Goal: Information Seeking & Learning: Find specific fact

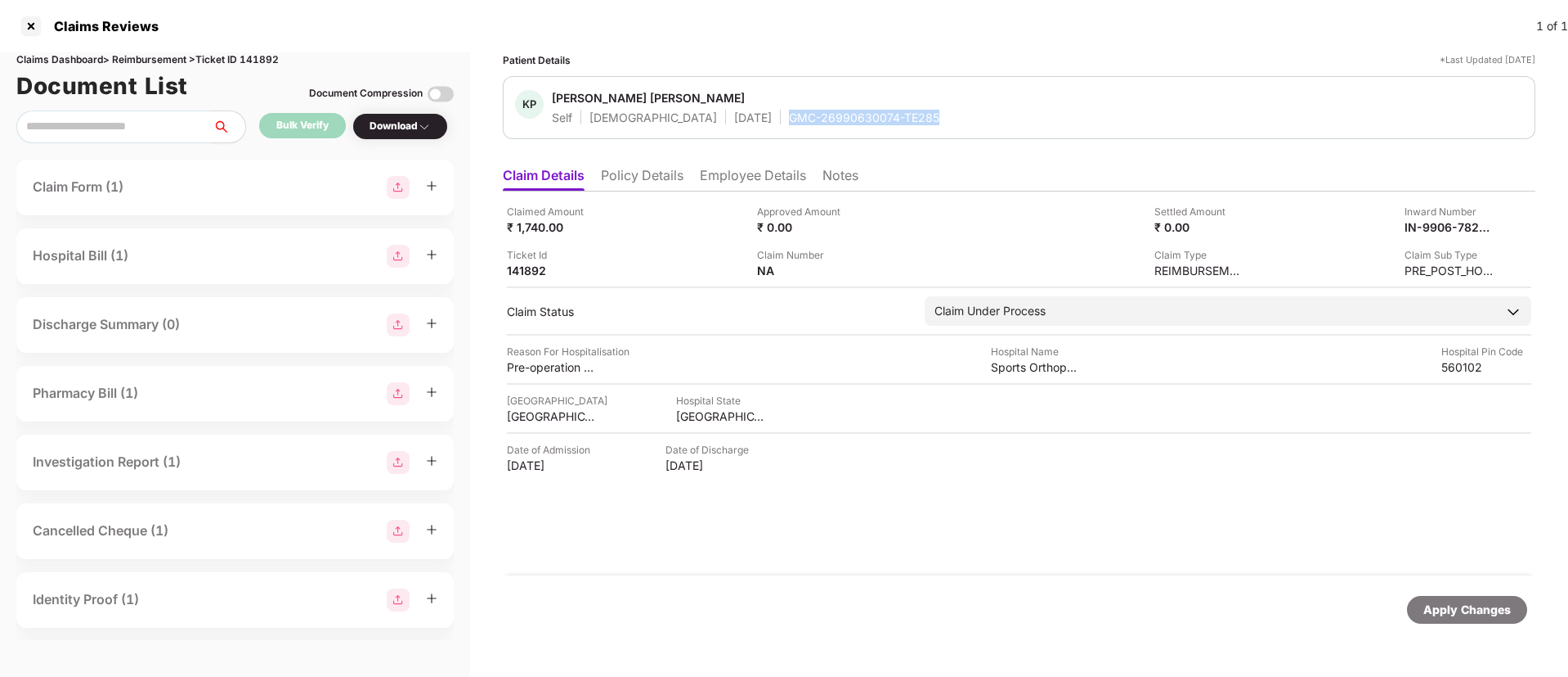
drag, startPoint x: 716, startPoint y: 125, endPoint x: 867, endPoint y: 118, distance: 151.2
click at [867, 118] on div "KP [PERSON_NAME] [PERSON_NAME] Self [DEMOGRAPHIC_DATA] [DATE] GMC-26990630074-T…" at bounding box center [1019, 108] width 1033 height 63
copy div "GMC-26990630074-TE285"
click at [421, 129] on img at bounding box center [424, 127] width 13 height 13
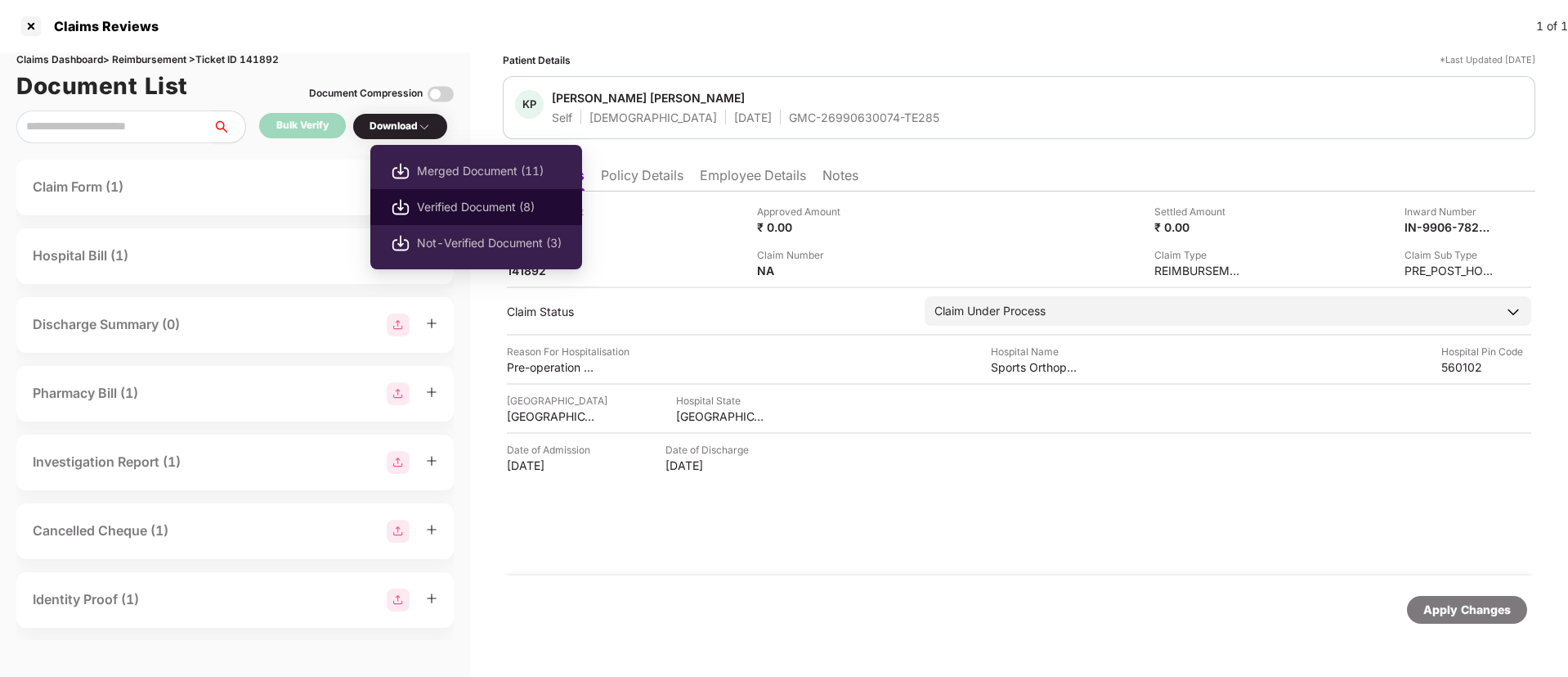
click at [457, 214] on span "Verified Document (8)" at bounding box center [488, 207] width 144 height 18
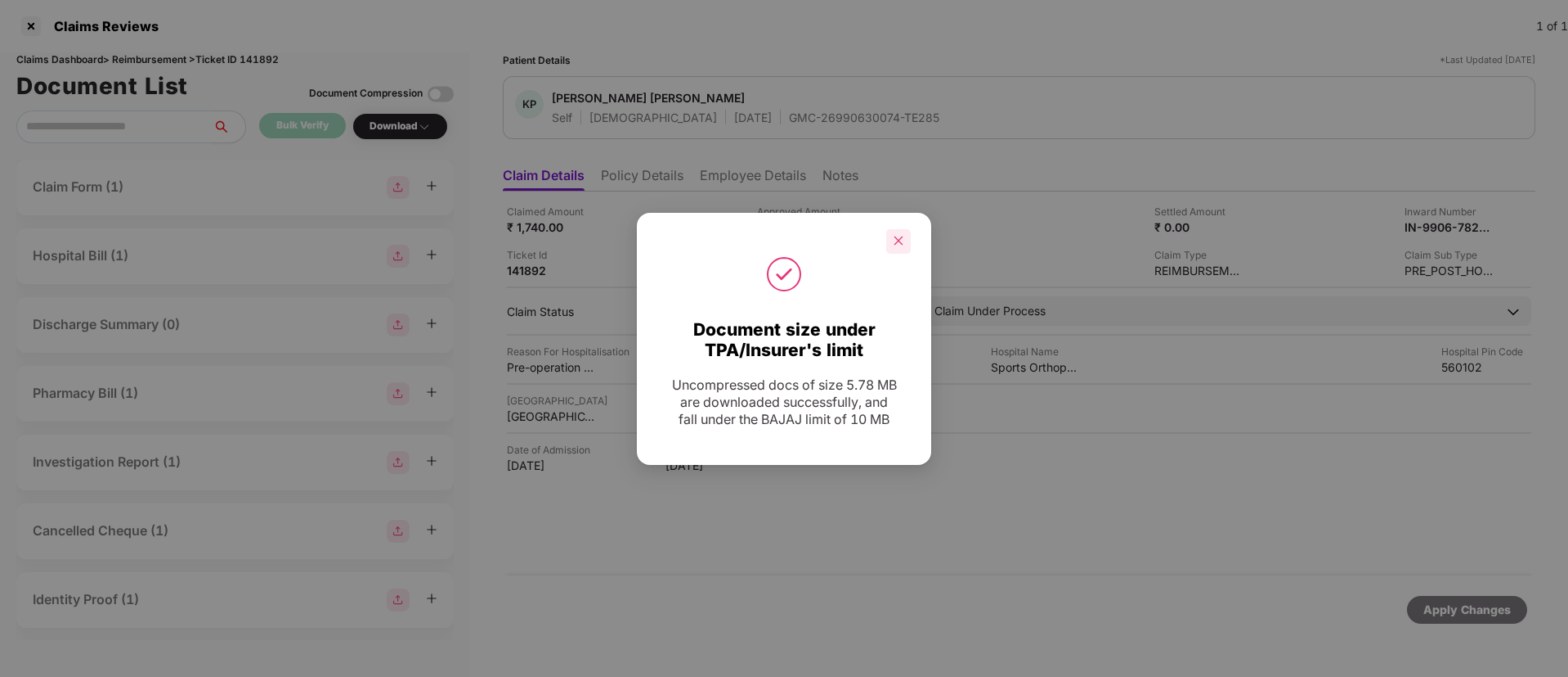
click at [913, 254] on div at bounding box center [784, 273] width 294 height 41
click at [905, 242] on div at bounding box center [898, 242] width 25 height 25
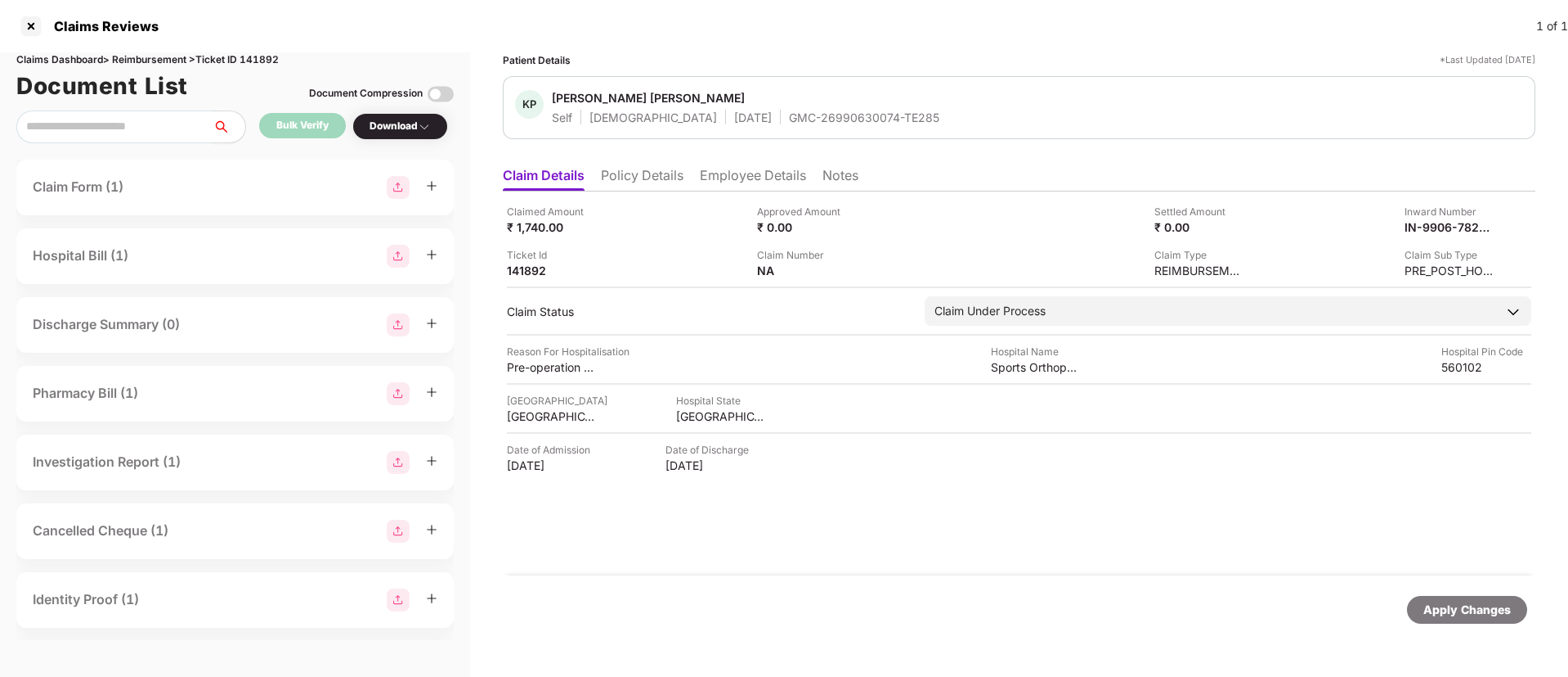
click at [773, 180] on li "Employee Details" at bounding box center [752, 179] width 106 height 24
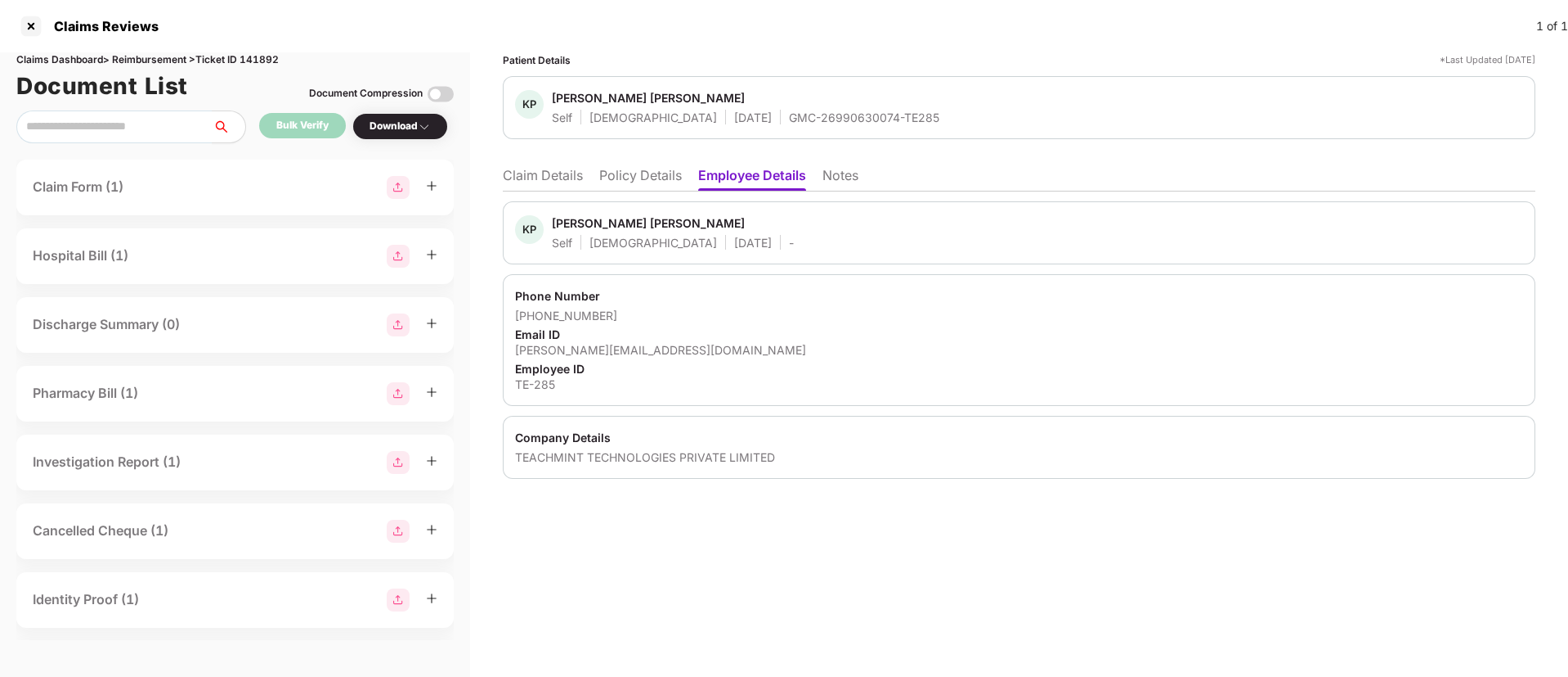
click at [578, 344] on div "keyurkumar@teachmint.com" at bounding box center [1019, 350] width 1008 height 15
copy div "keyurkumar@teachmint.com"
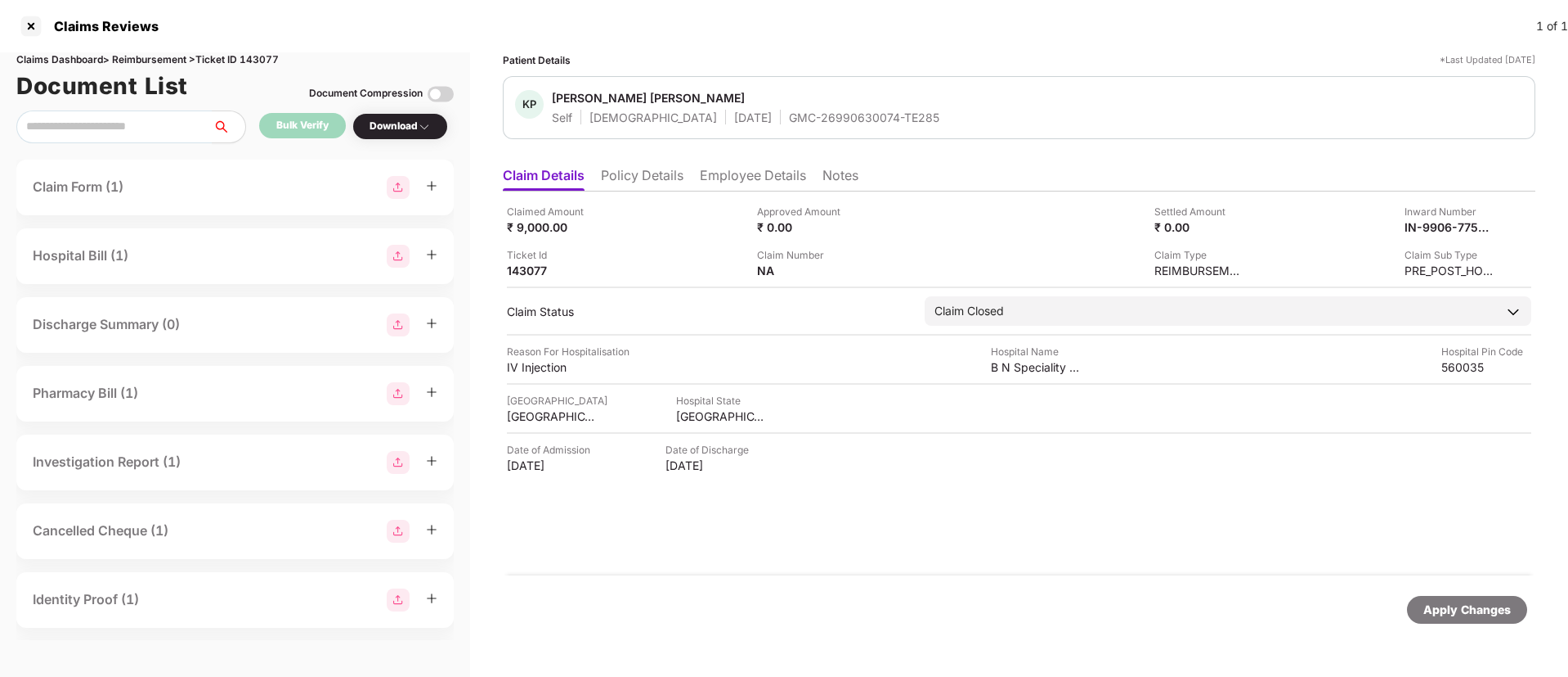
click at [676, 189] on li "Policy Details" at bounding box center [642, 179] width 82 height 24
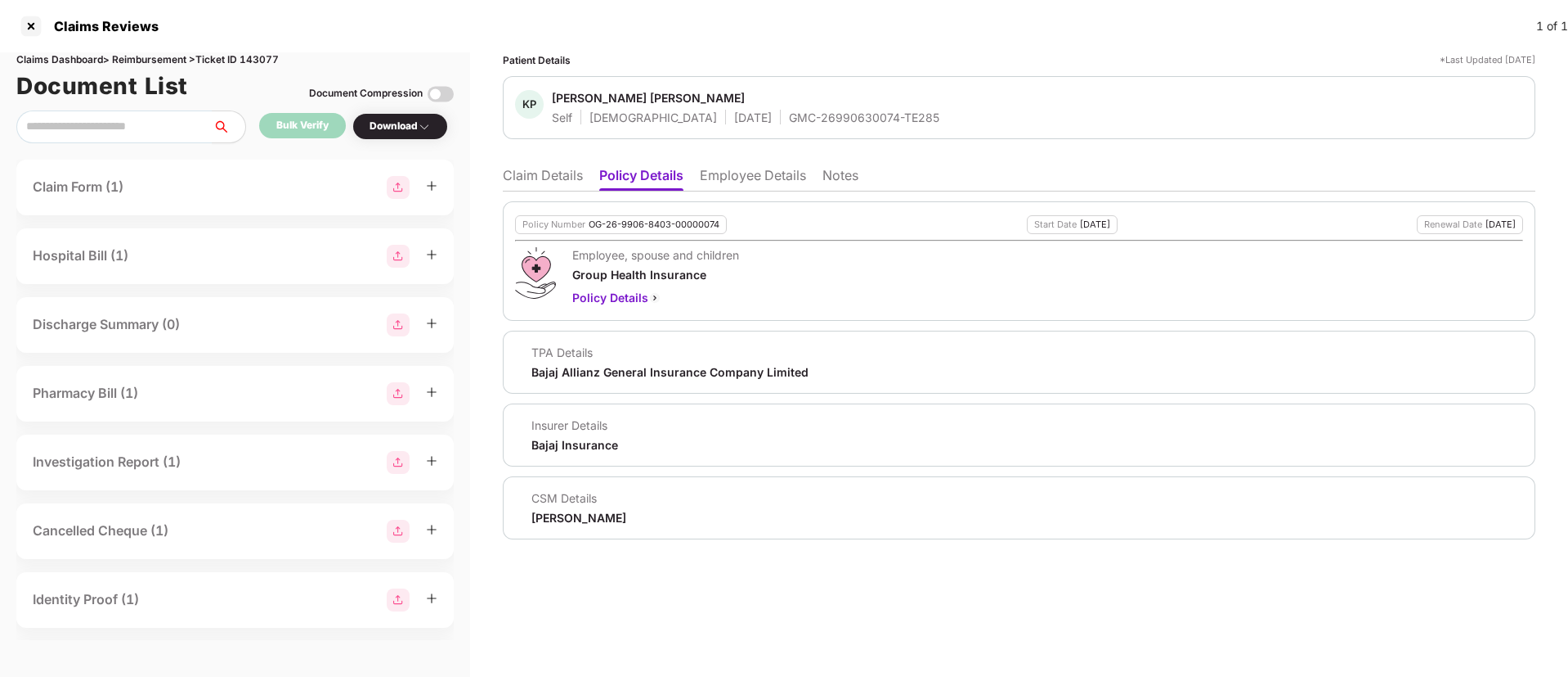
click at [536, 176] on li "Claim Details" at bounding box center [543, 179] width 80 height 24
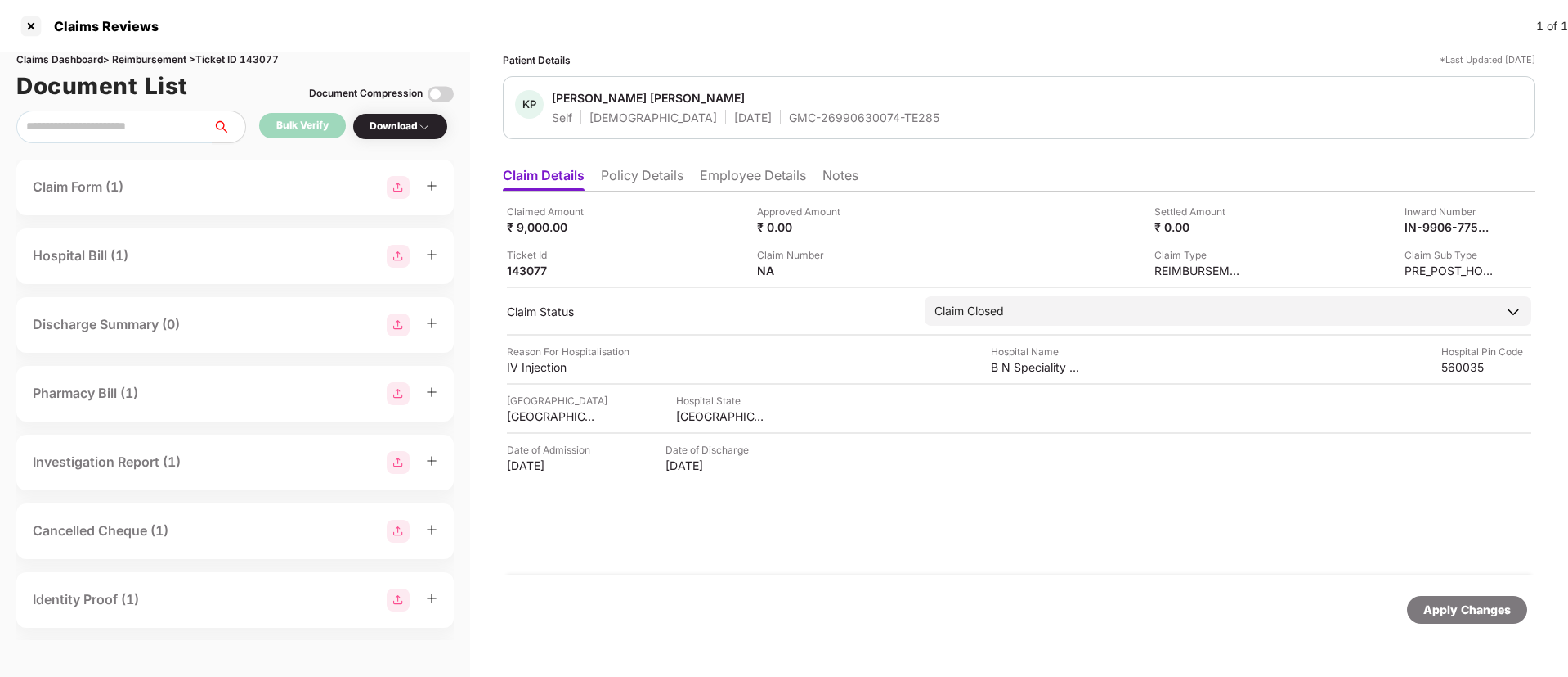
click at [398, 136] on div "Download" at bounding box center [400, 126] width 96 height 27
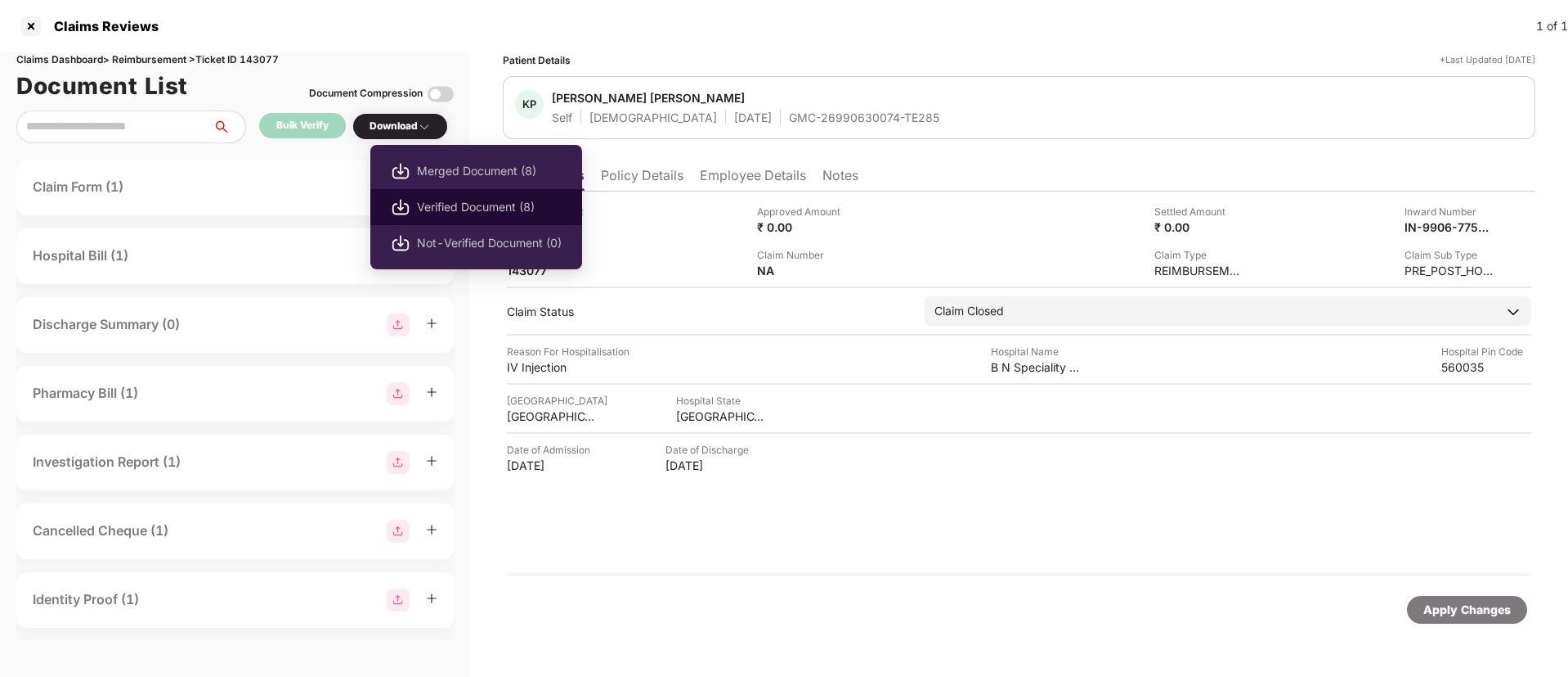
click at [421, 202] on span "Verified Document (8)" at bounding box center [488, 207] width 144 height 18
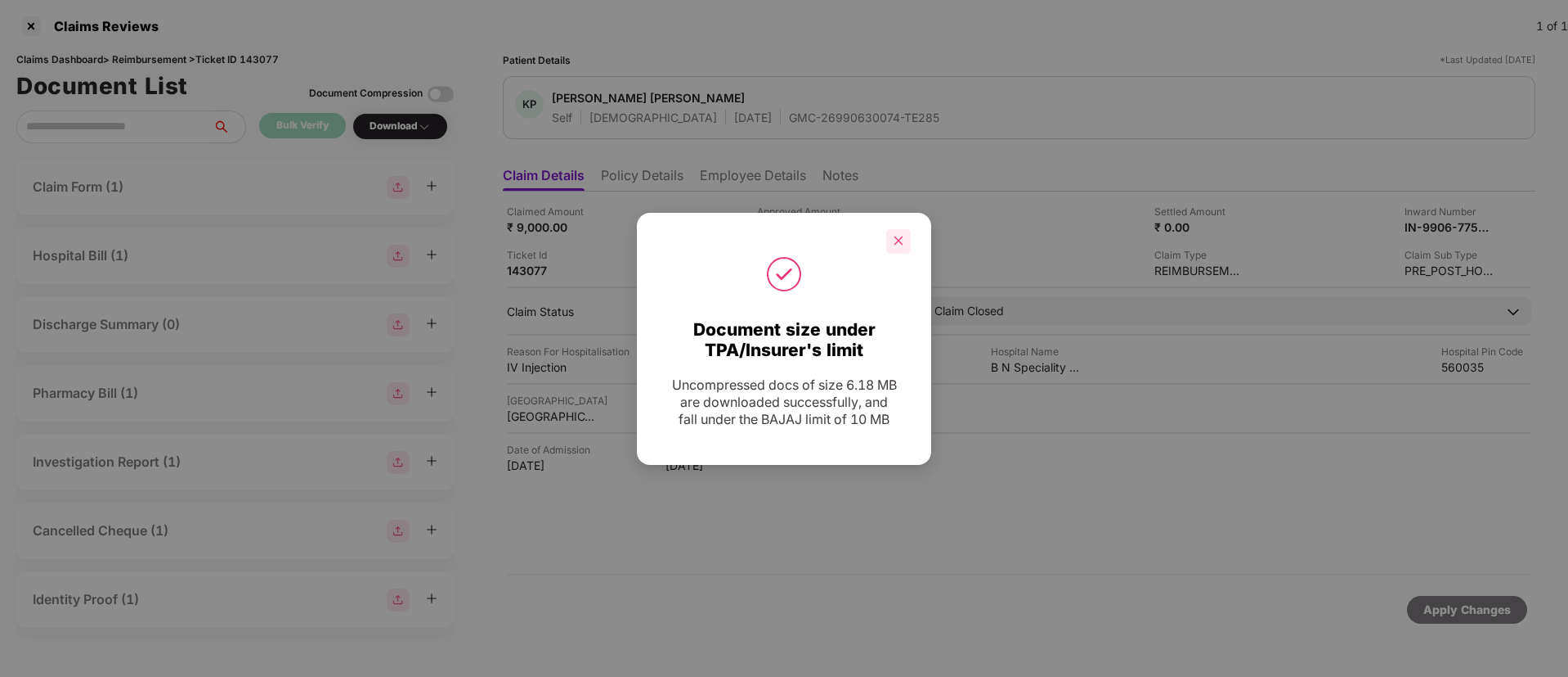
click at [897, 238] on icon "close" at bounding box center [898, 241] width 11 height 11
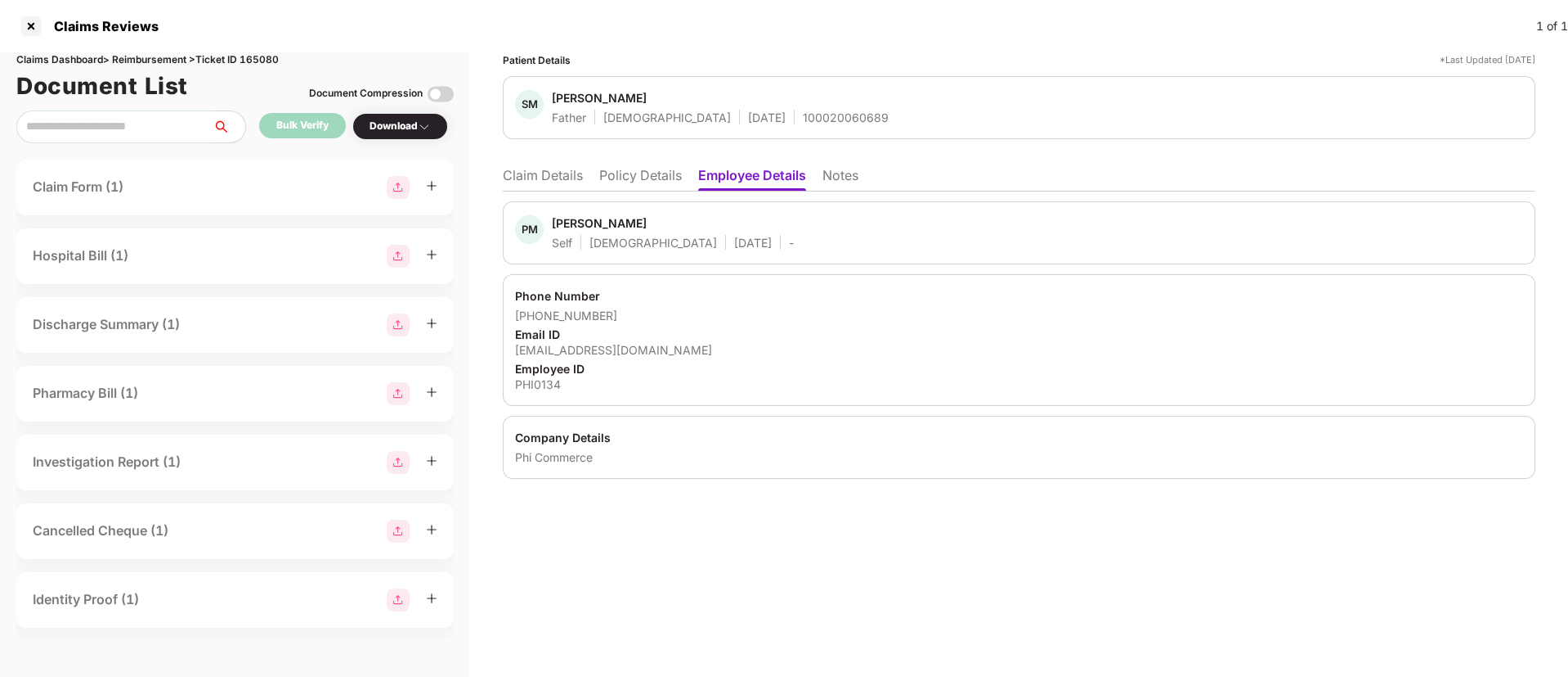
click at [629, 170] on li "Policy Details" at bounding box center [640, 179] width 82 height 24
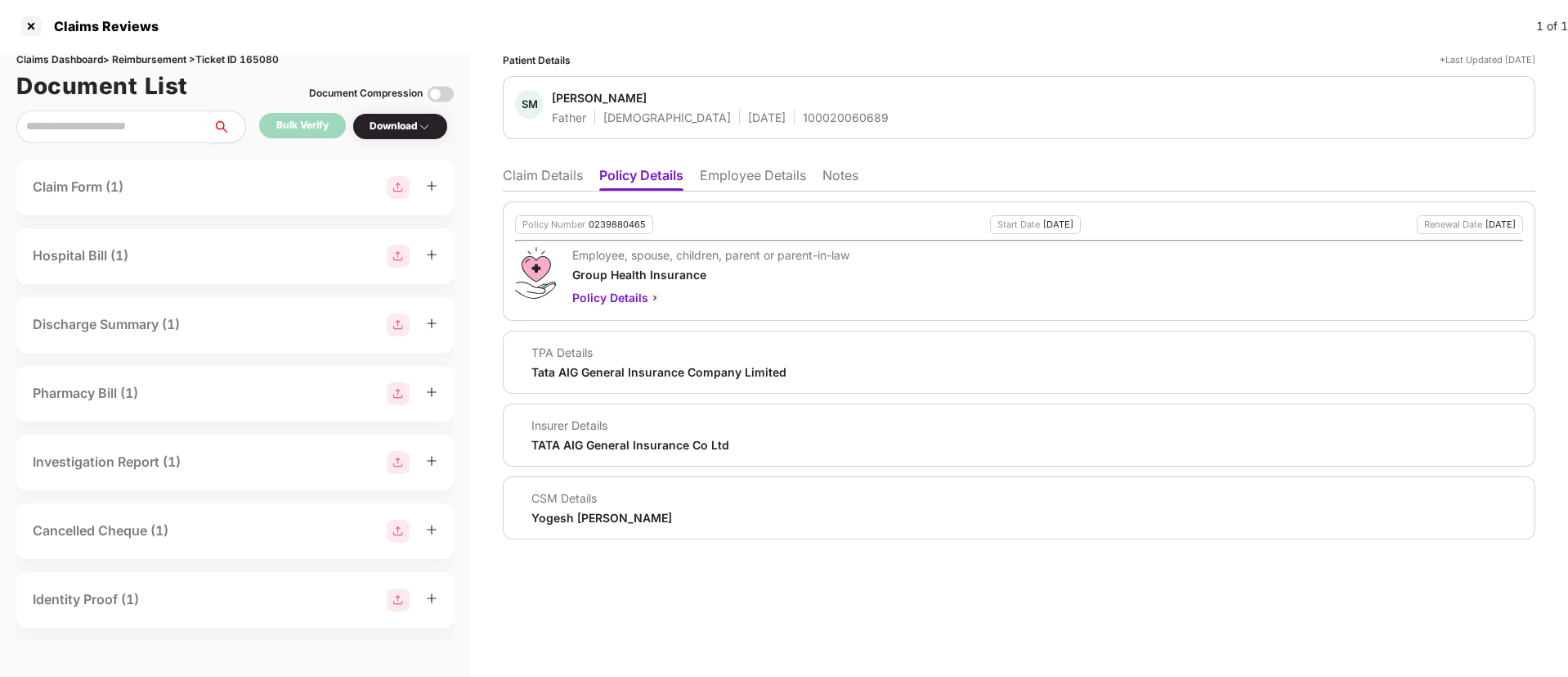
drag, startPoint x: 544, startPoint y: 185, endPoint x: 558, endPoint y: 209, distance: 27.8
click at [547, 195] on div "Claim Details Policy Details Employee Details Notes Policy Number 0239880465 St…" at bounding box center [1019, 349] width 1033 height 381
click at [545, 160] on ul "Claim Details Policy Details Employee Details Notes" at bounding box center [1019, 175] width 1033 height 33
click at [534, 173] on li "Claim Details" at bounding box center [543, 179] width 80 height 24
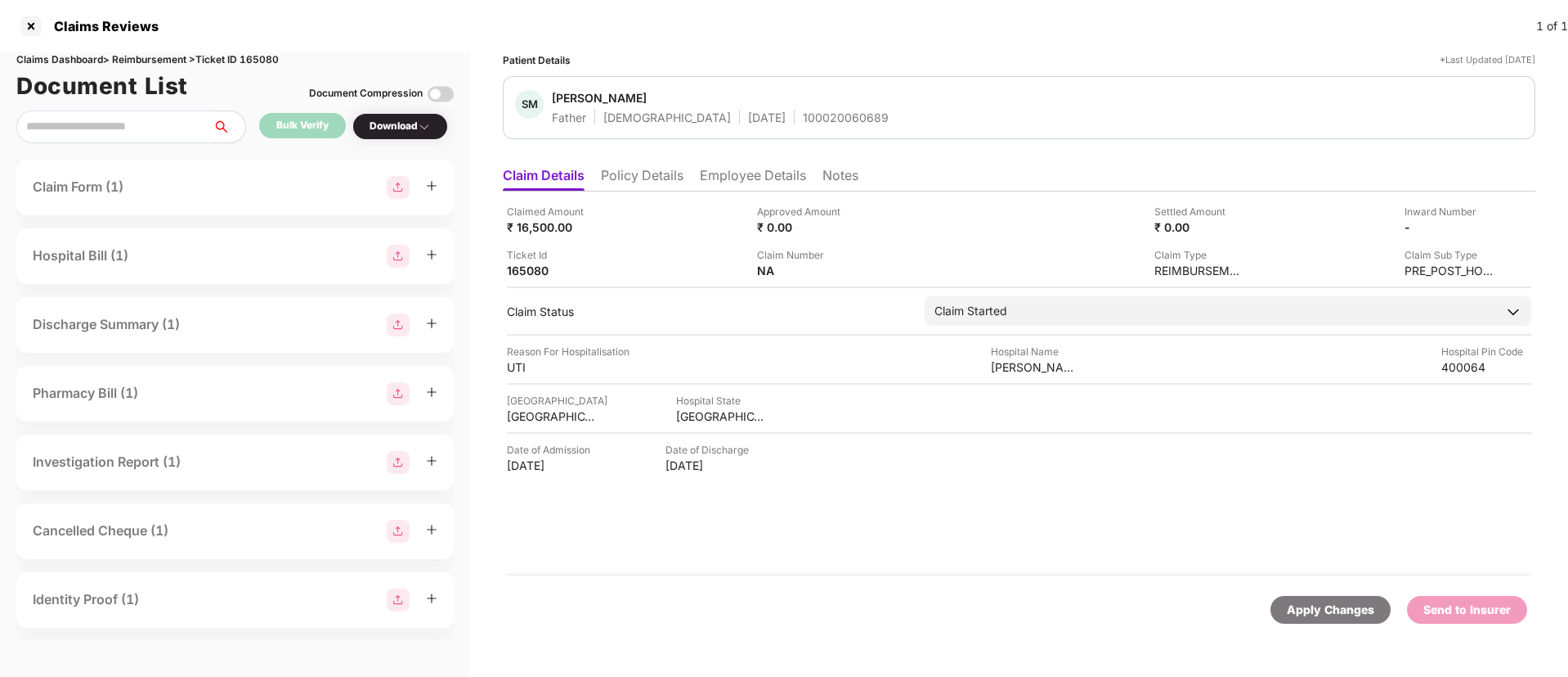
click at [645, 177] on li "Policy Details" at bounding box center [642, 179] width 82 height 24
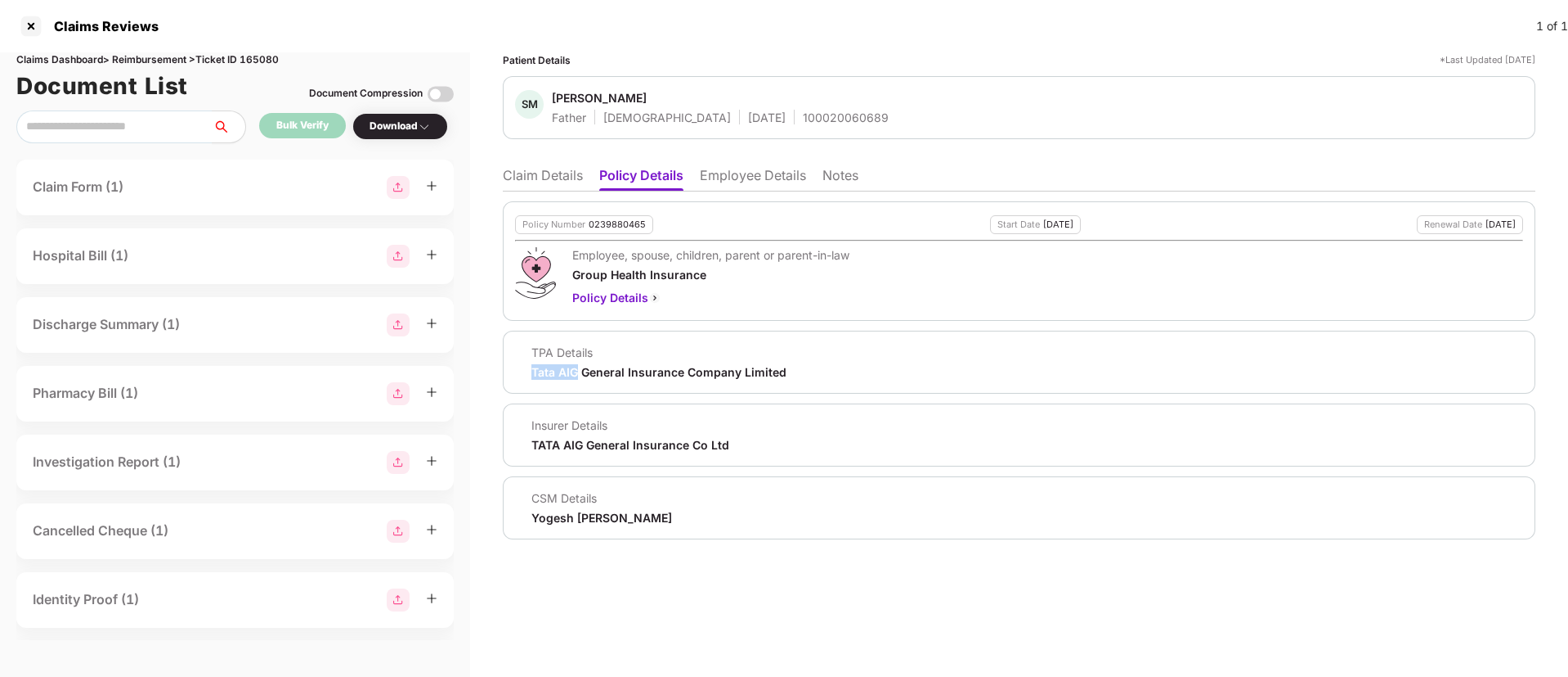
drag, startPoint x: 526, startPoint y: 378, endPoint x: 578, endPoint y: 377, distance: 52.0
click at [578, 377] on div "TPA Details Tata AIG General Insurance Company Limited" at bounding box center [651, 361] width 271 height 35
copy div "Tata AIG"
